Goal: Information Seeking & Learning: Learn about a topic

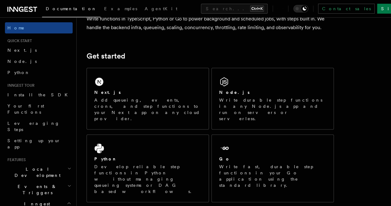
scroll to position [54, 0]
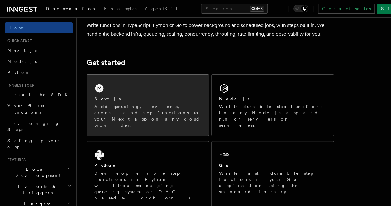
click at [149, 102] on div "Next.js Add queueing, events, crons, and step functions to your Next app on any…" at bounding box center [148, 104] width 122 height 61
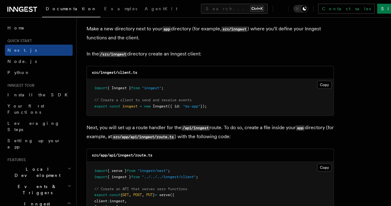
scroll to position [770, 0]
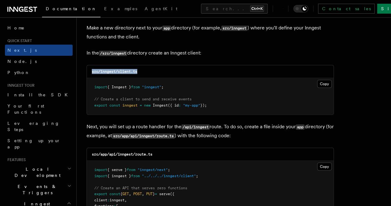
drag, startPoint x: 90, startPoint y: 66, endPoint x: 142, endPoint y: 66, distance: 51.3
click at [142, 66] on div "src/inngest/client.ts" at bounding box center [210, 71] width 247 height 13
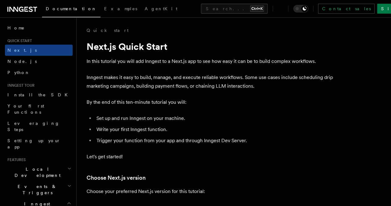
scroll to position [0, 0]
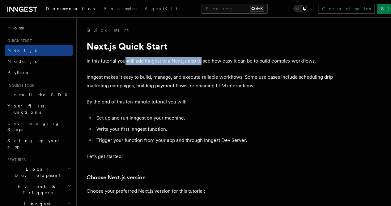
drag, startPoint x: 125, startPoint y: 60, endPoint x: 202, endPoint y: 59, distance: 76.7
click at [202, 59] on p "In this tutorial you will add Inngest to a Next.js app to see how easy it can b…" at bounding box center [210, 61] width 247 height 9
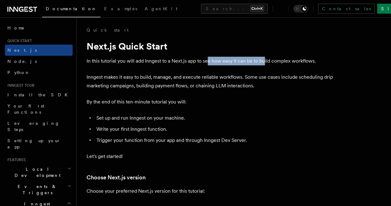
drag, startPoint x: 208, startPoint y: 59, endPoint x: 265, endPoint y: 60, distance: 56.9
click at [265, 60] on p "In this tutorial you will add Inngest to a Next.js app to see how easy it can b…" at bounding box center [210, 61] width 247 height 9
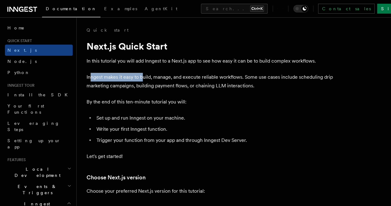
drag, startPoint x: 92, startPoint y: 84, endPoint x: 143, endPoint y: 84, distance: 51.0
click at [143, 84] on p "Inngest makes it easy to build, manage, and execute reliable workflows. Some us…" at bounding box center [210, 81] width 247 height 17
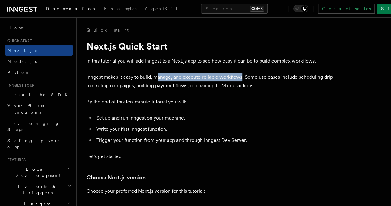
drag, startPoint x: 158, startPoint y: 85, endPoint x: 242, endPoint y: 84, distance: 84.1
click at [242, 84] on p "Inngest makes it easy to build, manage, and execute reliable workflows. Some us…" at bounding box center [210, 81] width 247 height 17
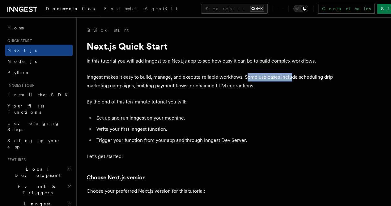
drag, startPoint x: 247, startPoint y: 86, endPoint x: 291, endPoint y: 87, distance: 43.9
click at [291, 87] on p "Inngest makes it easy to build, manage, and execute reliable workflows. Some us…" at bounding box center [210, 81] width 247 height 17
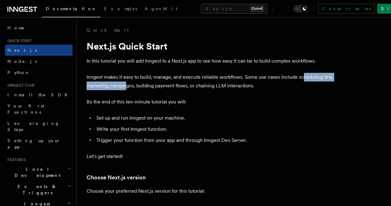
drag, startPoint x: 92, startPoint y: 94, endPoint x: 162, endPoint y: 97, distance: 69.9
click at [162, 90] on p "Inngest makes it easy to build, manage, and execute reliable workflows. Some us…" at bounding box center [210, 81] width 247 height 17
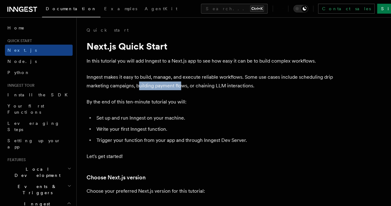
drag, startPoint x: 174, startPoint y: 96, endPoint x: 217, endPoint y: 92, distance: 42.5
click at [217, 90] on p "Inngest makes it easy to build, manage, and execute reliable workflows. Some us…" at bounding box center [210, 81] width 247 height 17
click at [232, 90] on p "Inngest makes it easy to build, manage, and execute reliable workflows. Some us…" at bounding box center [210, 81] width 247 height 17
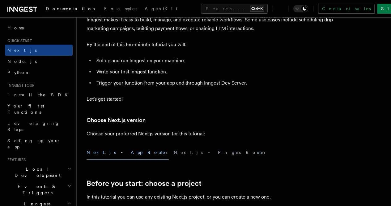
scroll to position [58, 0]
drag, startPoint x: 125, startPoint y: 53, endPoint x: 184, endPoint y: 52, distance: 59.1
click at [184, 49] on p "By the end of this ten-minute tutorial you will:" at bounding box center [210, 44] width 247 height 9
drag, startPoint x: 113, startPoint y: 70, endPoint x: 175, endPoint y: 68, distance: 62.1
click at [175, 65] on li "Set up and run Inngest on your machine." at bounding box center [214, 60] width 239 height 9
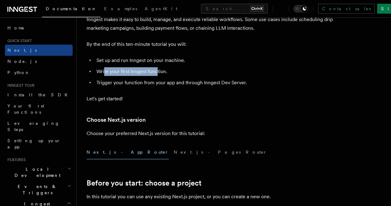
drag, startPoint x: 104, startPoint y: 79, endPoint x: 158, endPoint y: 81, distance: 54.4
click at [158, 76] on li "Write your first Inngest function." at bounding box center [214, 71] width 239 height 9
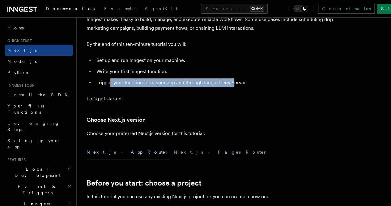
drag, startPoint x: 109, startPoint y: 91, endPoint x: 234, endPoint y: 91, distance: 124.3
click at [234, 87] on li "Trigger your function from your app and through Inngest Dev Server." at bounding box center [214, 82] width 239 height 9
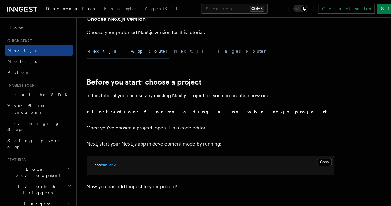
scroll to position [159, 0]
click at [174, 58] on button "Next.js - Pages Router" at bounding box center [220, 51] width 93 height 14
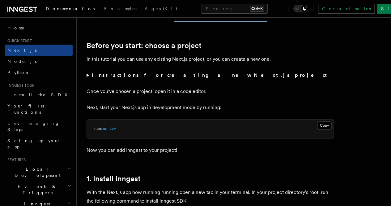
scroll to position [195, 0]
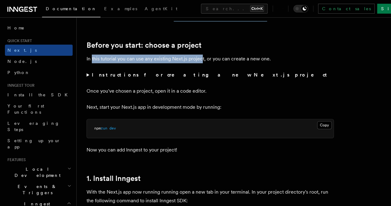
drag, startPoint x: 92, startPoint y: 68, endPoint x: 202, endPoint y: 64, distance: 109.8
click at [202, 63] on p "In this tutorial you can use any existing Next.js project, or you can create a …" at bounding box center [210, 58] width 247 height 9
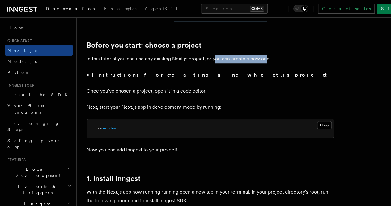
drag, startPoint x: 215, startPoint y: 66, endPoint x: 266, endPoint y: 67, distance: 50.7
click at [266, 63] on p "In this tutorial you can use any existing Next.js project, or you can create a …" at bounding box center [210, 58] width 247 height 9
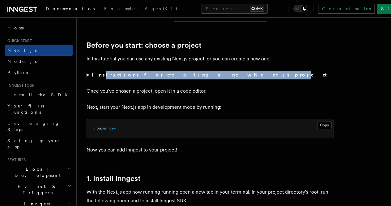
drag, startPoint x: 98, startPoint y: 83, endPoint x: 188, endPoint y: 82, distance: 90.3
click at [188, 78] on strong "Instructions for creating a new Next.js project" at bounding box center [211, 75] width 238 height 6
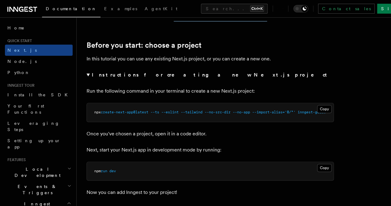
click at [143, 95] on p "Run the following command in your terminal to create a new Next.js project:" at bounding box center [210, 91] width 247 height 9
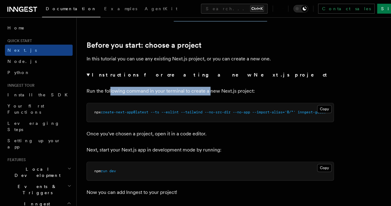
drag, startPoint x: 110, startPoint y: 100, endPoint x: 208, endPoint y: 100, distance: 98.3
click at [208, 95] on p "Run the following command in your terminal to create a new Next.js project:" at bounding box center [210, 91] width 247 height 9
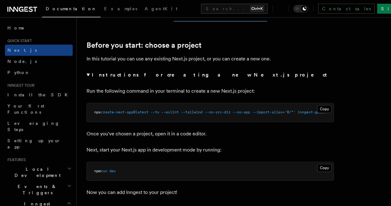
click at [216, 95] on p "Run the following command in your terminal to create a new Next.js project:" at bounding box center [210, 91] width 247 height 9
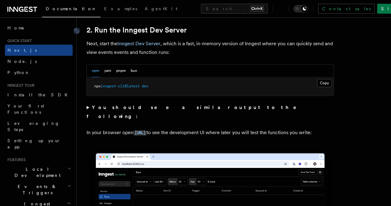
scroll to position [476, 0]
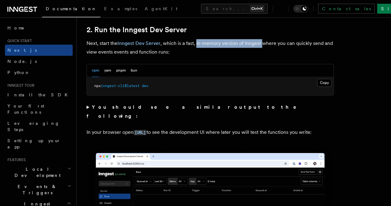
drag, startPoint x: 197, startPoint y: 58, endPoint x: 261, endPoint y: 54, distance: 64.7
click at [261, 54] on p "Next, start the Inngest Dev Server , which is a fast, in-memory version of Inng…" at bounding box center [210, 47] width 247 height 17
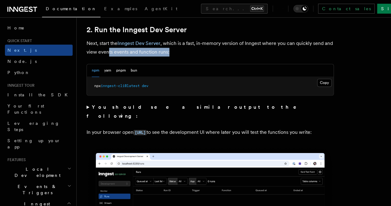
drag, startPoint x: 128, startPoint y: 66, endPoint x: 193, endPoint y: 65, distance: 64.6
click at [193, 56] on p "Next, start the Inngest Dev Server , which is a fast, in-memory version of Inng…" at bounding box center [210, 47] width 247 height 17
click at [142, 56] on p "Next, start the Inngest Dev Server , which is a fast, in-memory version of Inng…" at bounding box center [210, 47] width 247 height 17
drag, startPoint x: 279, startPoint y: 9, endPoint x: 264, endPoint y: 15, distance: 15.8
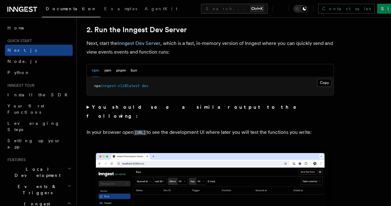
drag, startPoint x: 264, startPoint y: 15, endPoint x: 244, endPoint y: 34, distance: 28.6
click at [278, 9] on icon at bounding box center [278, 9] width 0 height 0
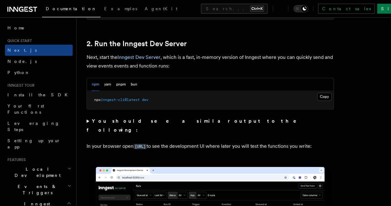
scroll to position [461, 0]
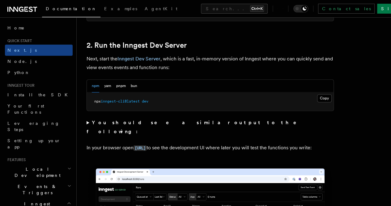
drag, startPoint x: 248, startPoint y: 6, endPoint x: 135, endPoint y: 42, distance: 118.3
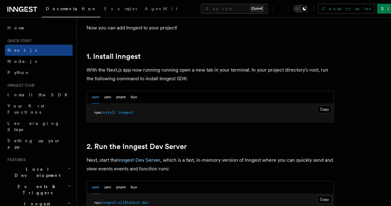
scroll to position [359, 0]
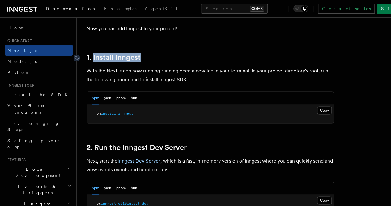
drag, startPoint x: 147, startPoint y: 70, endPoint x: 93, endPoint y: 70, distance: 53.8
click at [93, 62] on h2 "1. Install Inngest" at bounding box center [210, 57] width 247 height 9
copy link "Install Inngest"
click at [168, 62] on h2 "1. Install Inngest" at bounding box center [210, 57] width 247 height 9
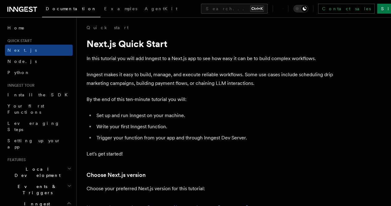
scroll to position [0, 0]
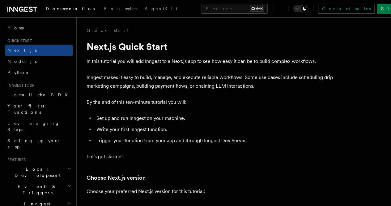
click at [117, 57] on p "In this tutorial you will add Inngest to a Next.js app to see how easy it can b…" at bounding box center [210, 61] width 247 height 9
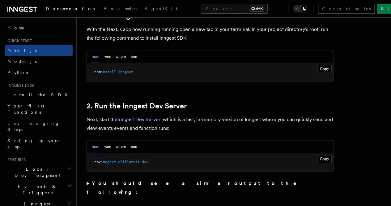
scroll to position [412, 0]
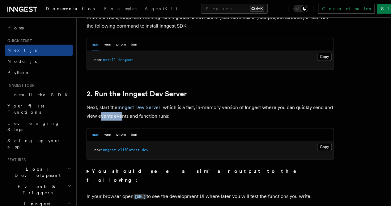
drag, startPoint x: 121, startPoint y: 128, endPoint x: 143, endPoint y: 131, distance: 21.8
click at [143, 120] on p "Next, start the Inngest Dev Server , which is a fast, in-memory version of Inng…" at bounding box center [210, 111] width 247 height 17
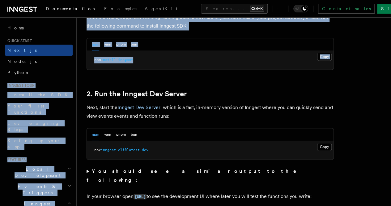
drag, startPoint x: 147, startPoint y: 72, endPoint x: 69, endPoint y: 72, distance: 77.9
click at [134, 98] on link "2. Run the Inngest Dev Server" at bounding box center [137, 93] width 100 height 9
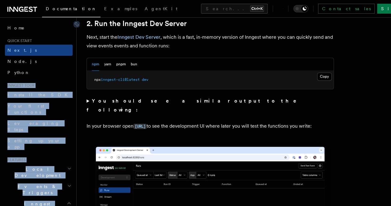
scroll to position [484, 0]
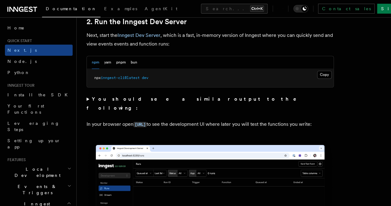
click at [218, 26] on h2 "2. Run the Inngest Dev Server" at bounding box center [210, 21] width 247 height 9
drag, startPoint x: 182, startPoint y: 142, endPoint x: 88, endPoint y: 116, distance: 98.3
click at [88, 111] on summary "You should see a similar output to the following:" at bounding box center [210, 103] width 247 height 17
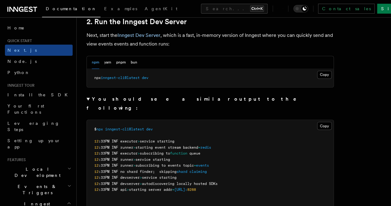
click at [88, 111] on summary "You should see a similar output to the following:" at bounding box center [210, 103] width 247 height 17
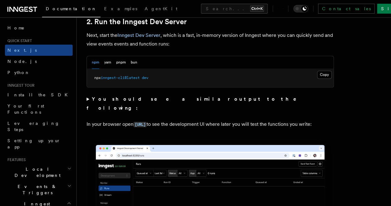
click at [88, 111] on summary "You should see a similar output to the following:" at bounding box center [210, 103] width 247 height 17
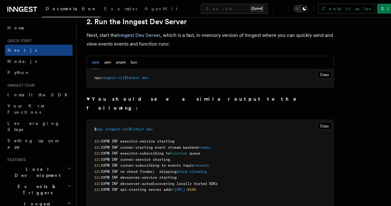
click at [88, 111] on summary "You should see a similar output to the following:" at bounding box center [210, 103] width 247 height 17
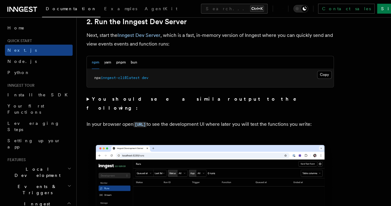
scroll to position [422, 0]
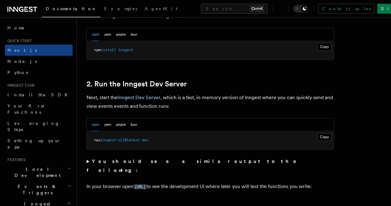
click at [283, 10] on icon at bounding box center [283, 9] width 0 height 6
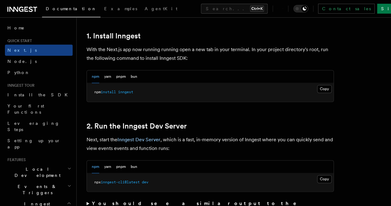
scroll to position [389, 0]
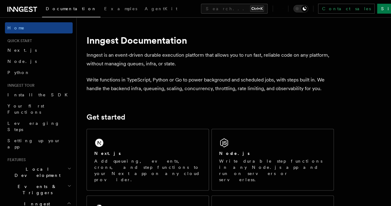
click at [158, 43] on h1 "Inngest Documentation" at bounding box center [210, 40] width 247 height 11
click at [206, 63] on p "Inngest is an event-driven durable execution platform that allows you to run fa…" at bounding box center [210, 59] width 247 height 17
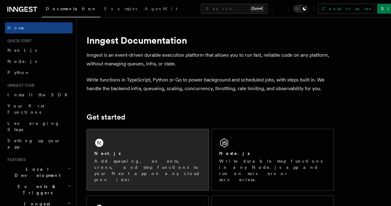
click at [135, 175] on p "Add queueing, events, crons, and step functions to your Next app on any cloud p…" at bounding box center [147, 170] width 107 height 25
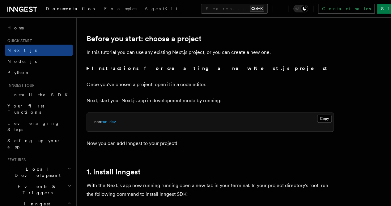
scroll to position [202, 0]
click at [153, 71] on strong "Instructions for creating a new Next.js project" at bounding box center [211, 68] width 238 height 6
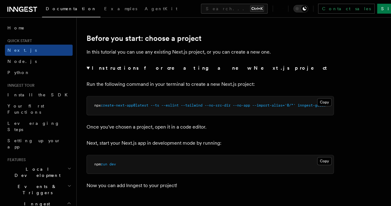
click at [153, 71] on strong "Instructions for creating a new Next.js project" at bounding box center [211, 68] width 238 height 6
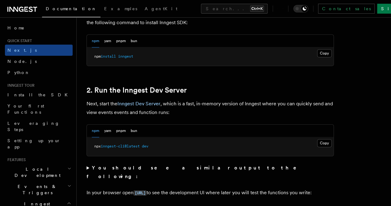
scroll to position [373, 0]
drag, startPoint x: 91, startPoint y: 110, endPoint x: 158, endPoint y: 112, distance: 66.8
click at [158, 112] on p "Next, start the Inngest Dev Server , which is a fast, in-memory version of Inng…" at bounding box center [210, 107] width 247 height 17
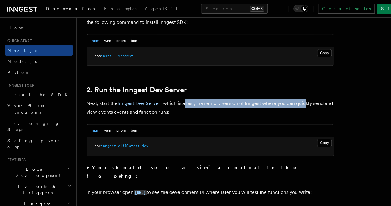
drag, startPoint x: 184, startPoint y: 112, endPoint x: 305, endPoint y: 110, distance: 121.5
click at [305, 110] on p "Next, start the Inngest Dev Server , which is a fast, in-memory version of Inng…" at bounding box center [210, 107] width 247 height 17
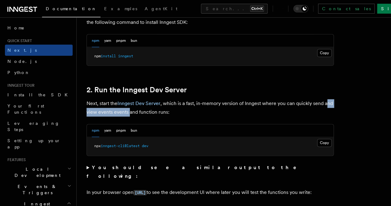
drag, startPoint x: 101, startPoint y: 122, endPoint x: 150, endPoint y: 120, distance: 48.9
click at [150, 116] on p "Next, start the Inngest Dev Server , which is a fast, in-memory version of Inng…" at bounding box center [210, 107] width 247 height 17
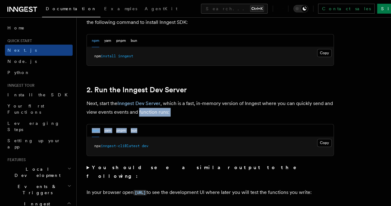
drag, startPoint x: 159, startPoint y: 121, endPoint x: 182, endPoint y: 126, distance: 23.5
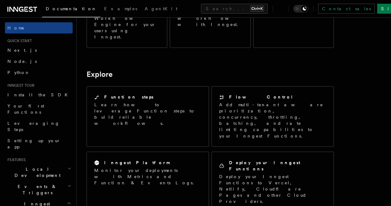
scroll to position [597, 0]
